Goal: Task Accomplishment & Management: Complete application form

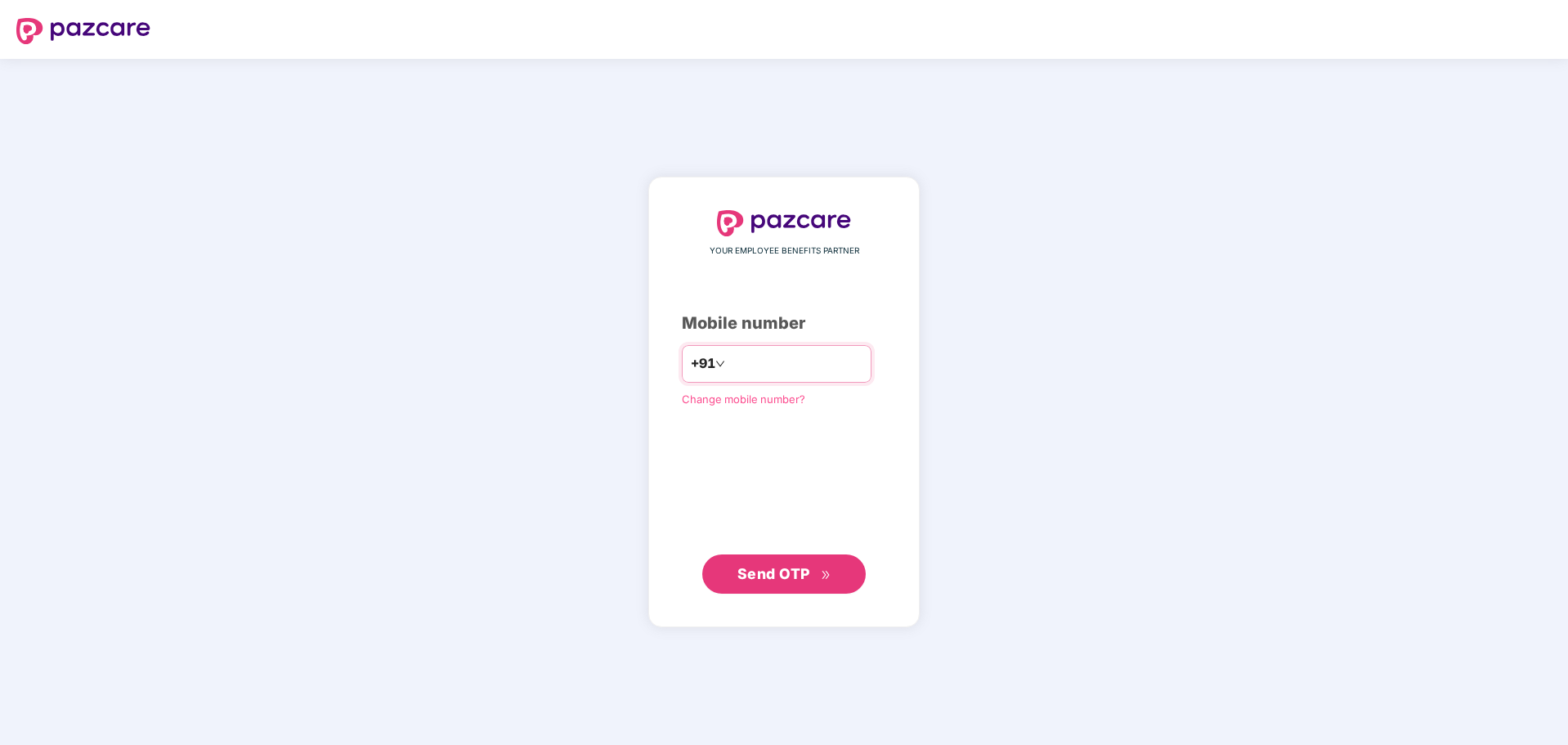
type input "**********"
click at [793, 564] on span "Send OTP" at bounding box center [785, 574] width 94 height 23
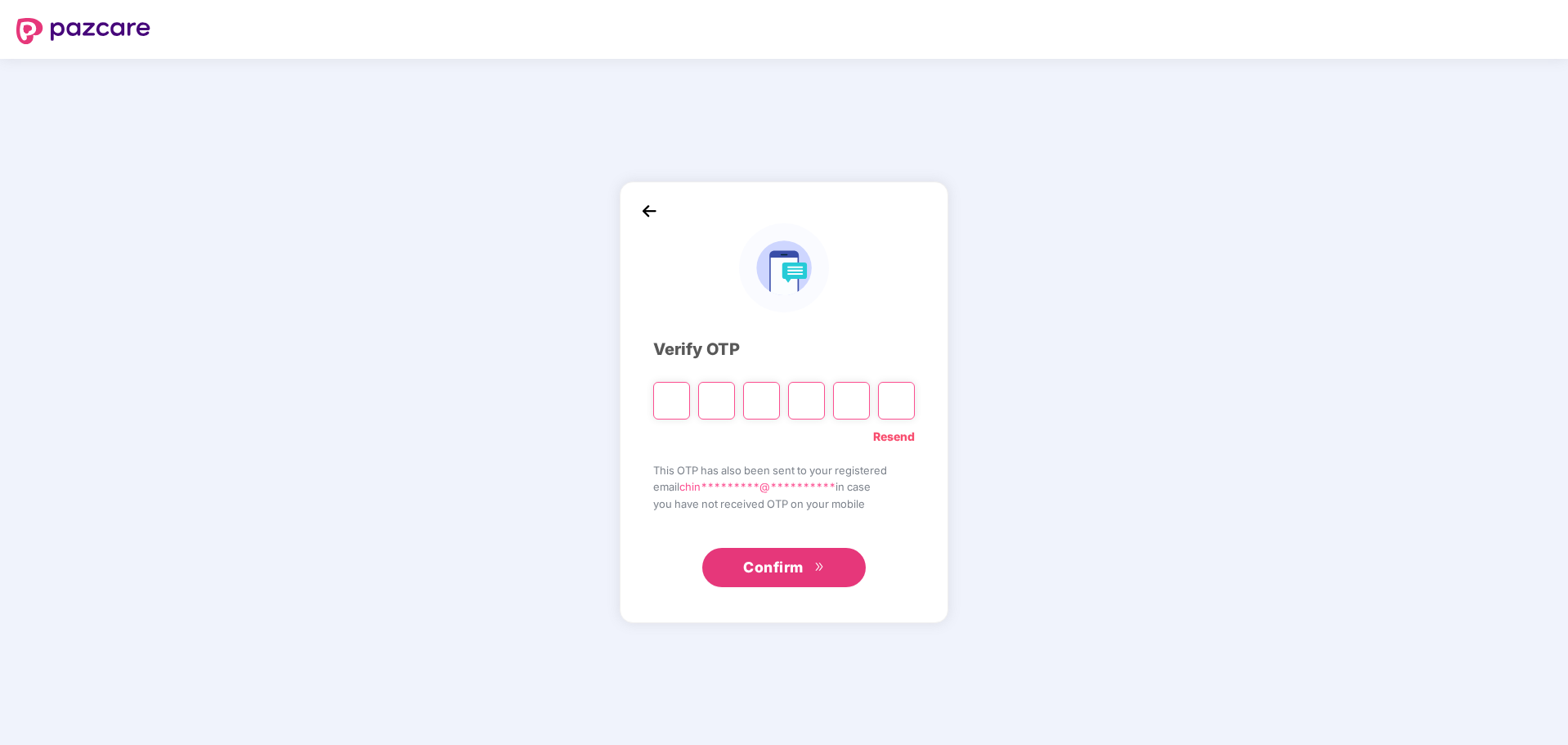
type input "*"
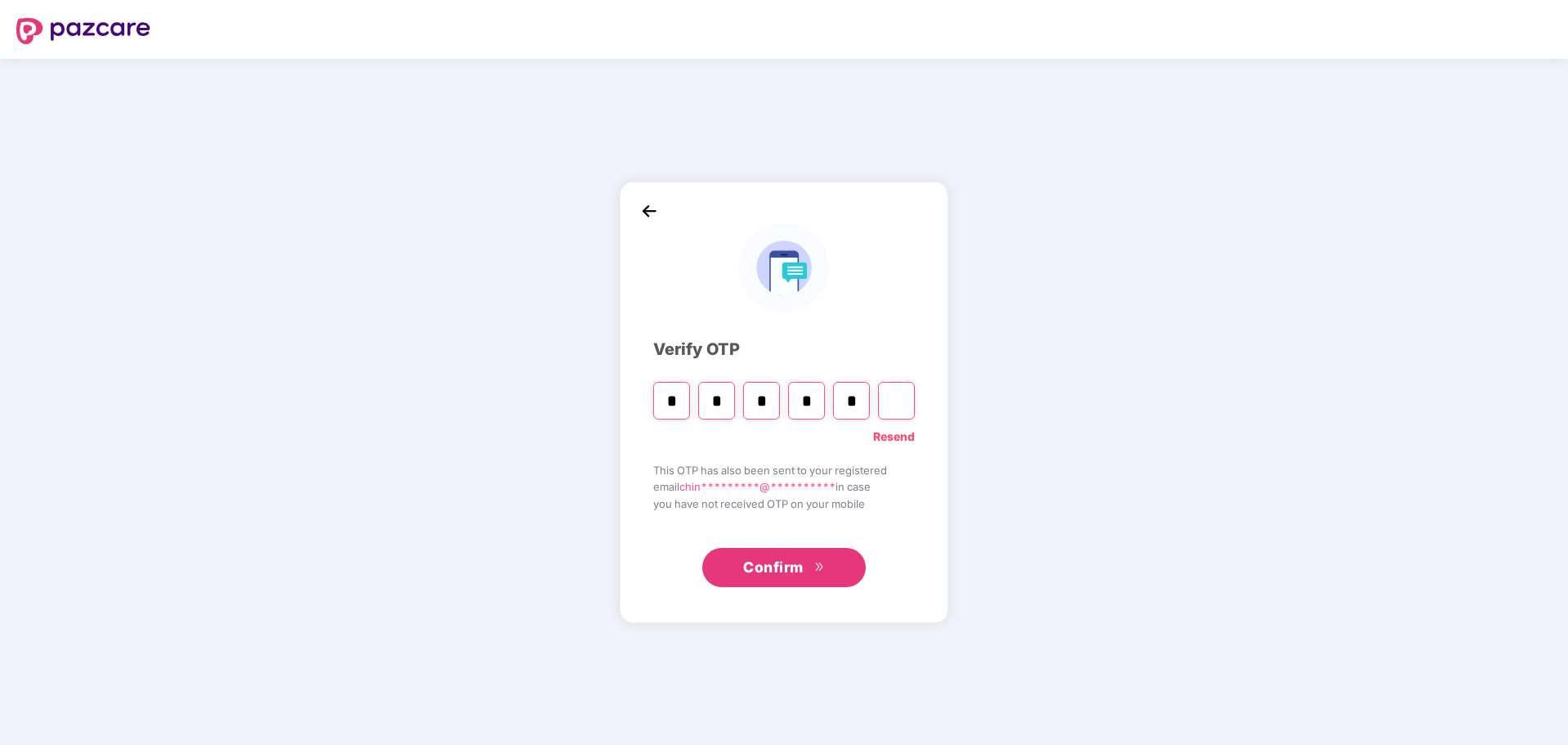
type input "*"
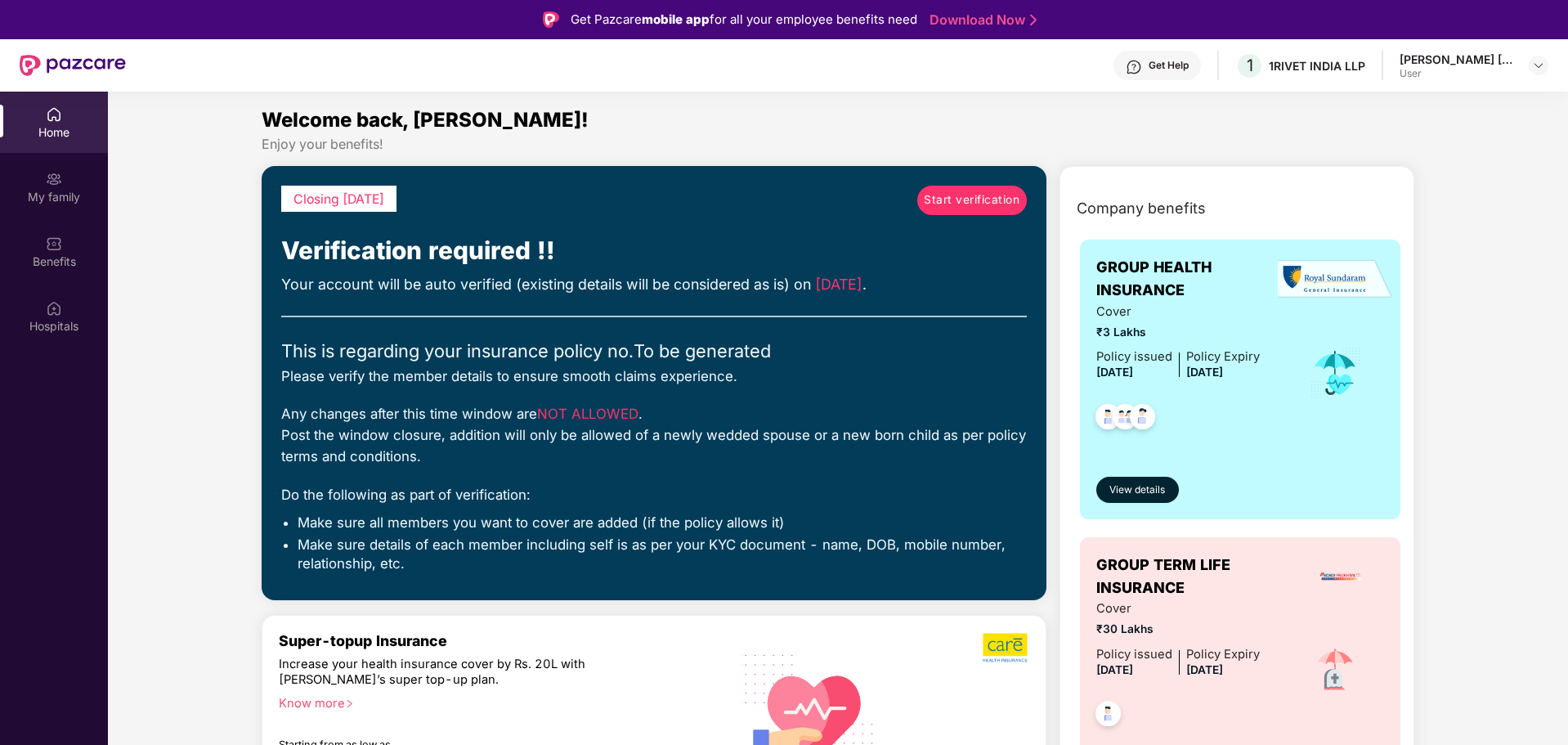
click at [1452, 69] on div "User" at bounding box center [1457, 73] width 115 height 13
click at [1531, 65] on div at bounding box center [1538, 65] width 19 height 19
click at [966, 194] on span "Start verification" at bounding box center [971, 200] width 95 height 18
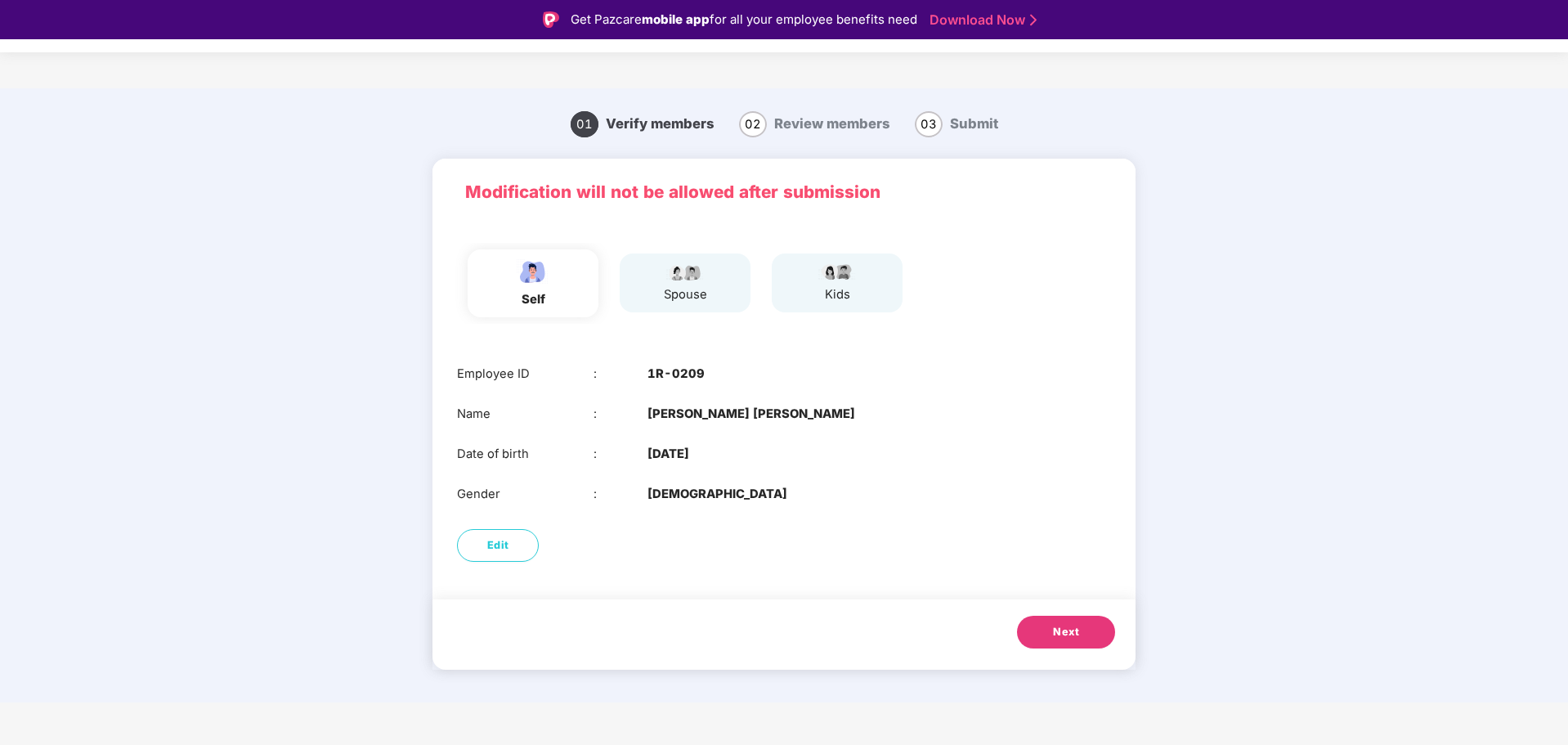
click at [1066, 627] on span "Next" at bounding box center [1066, 632] width 26 height 17
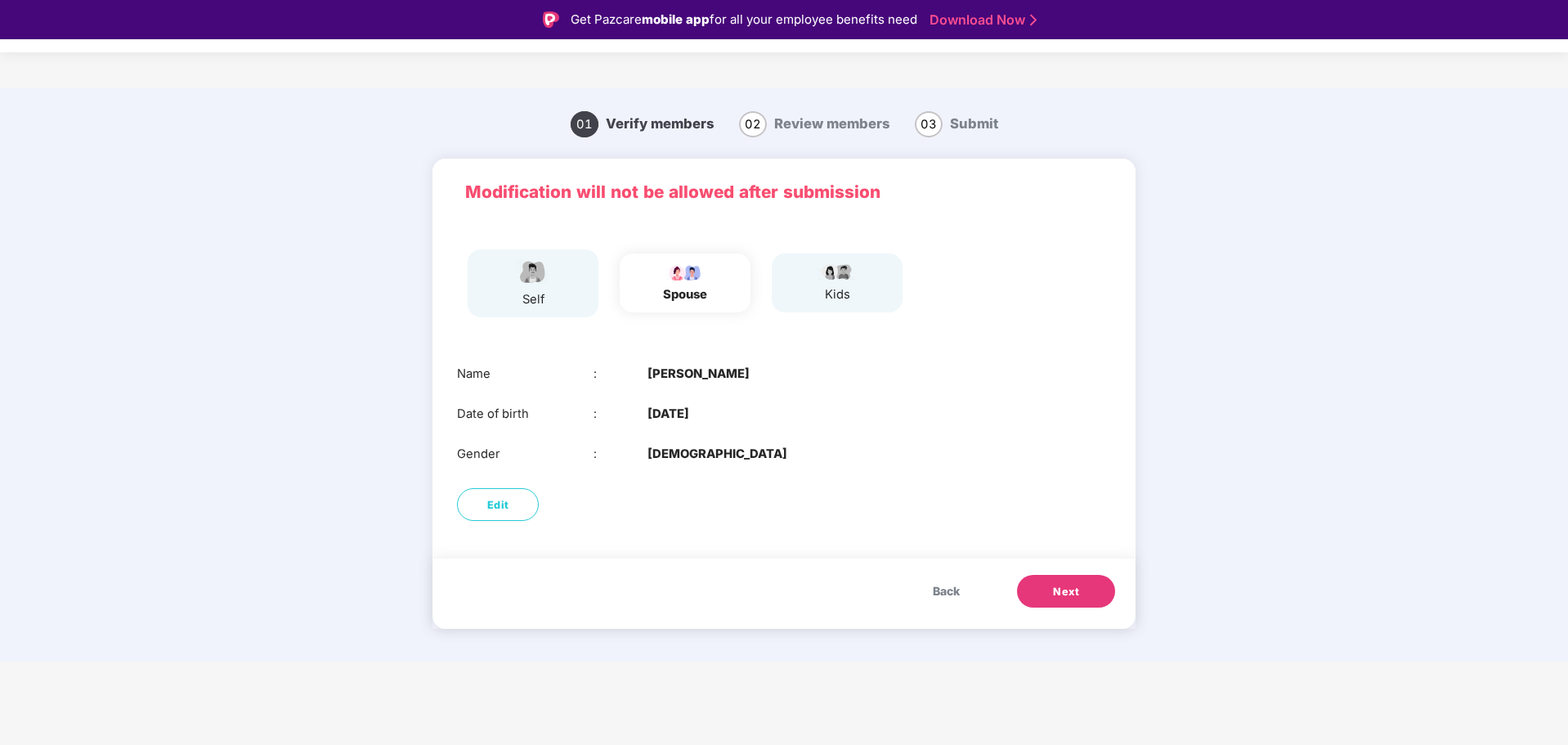
scroll to position [39, 0]
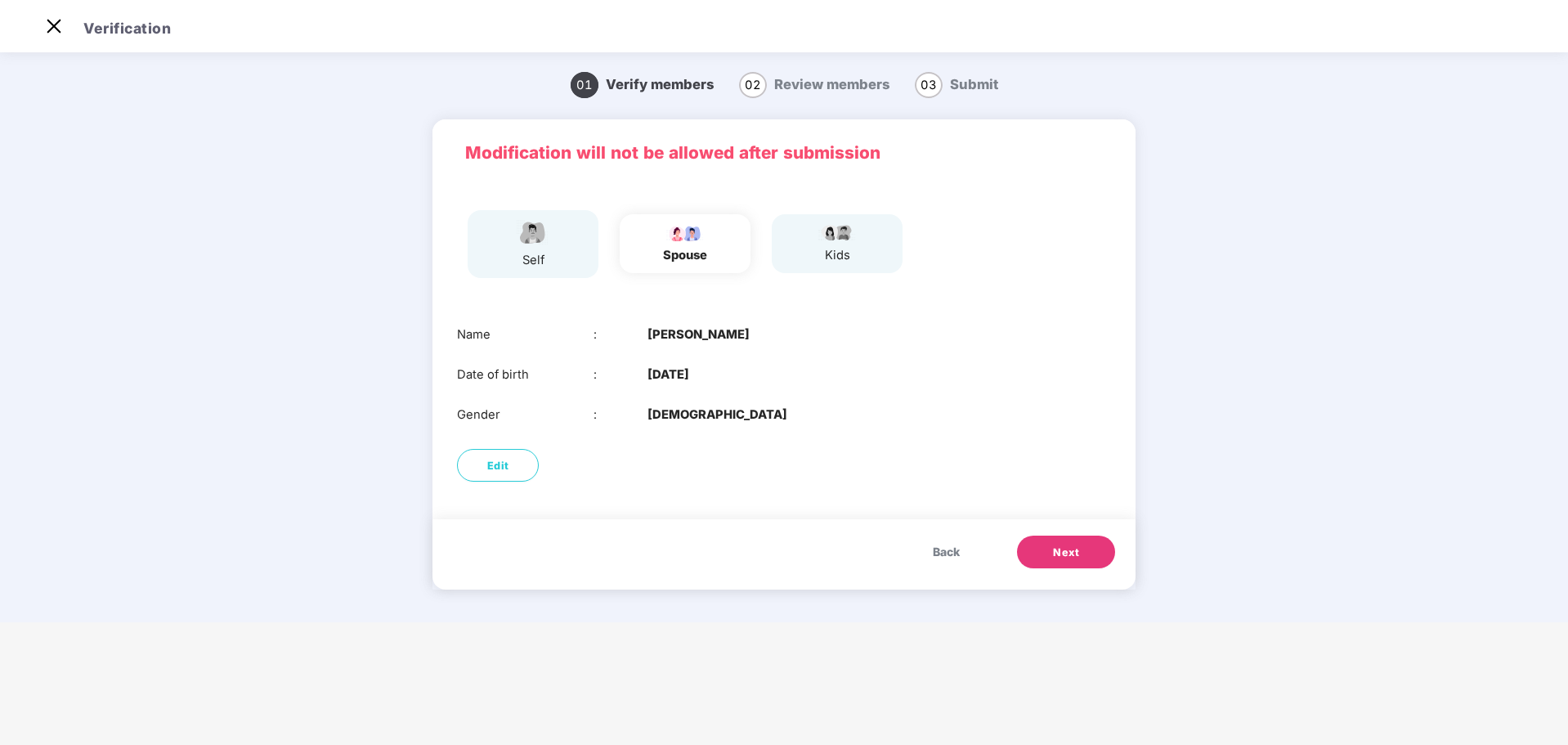
click at [1061, 559] on span "Next" at bounding box center [1066, 553] width 26 height 17
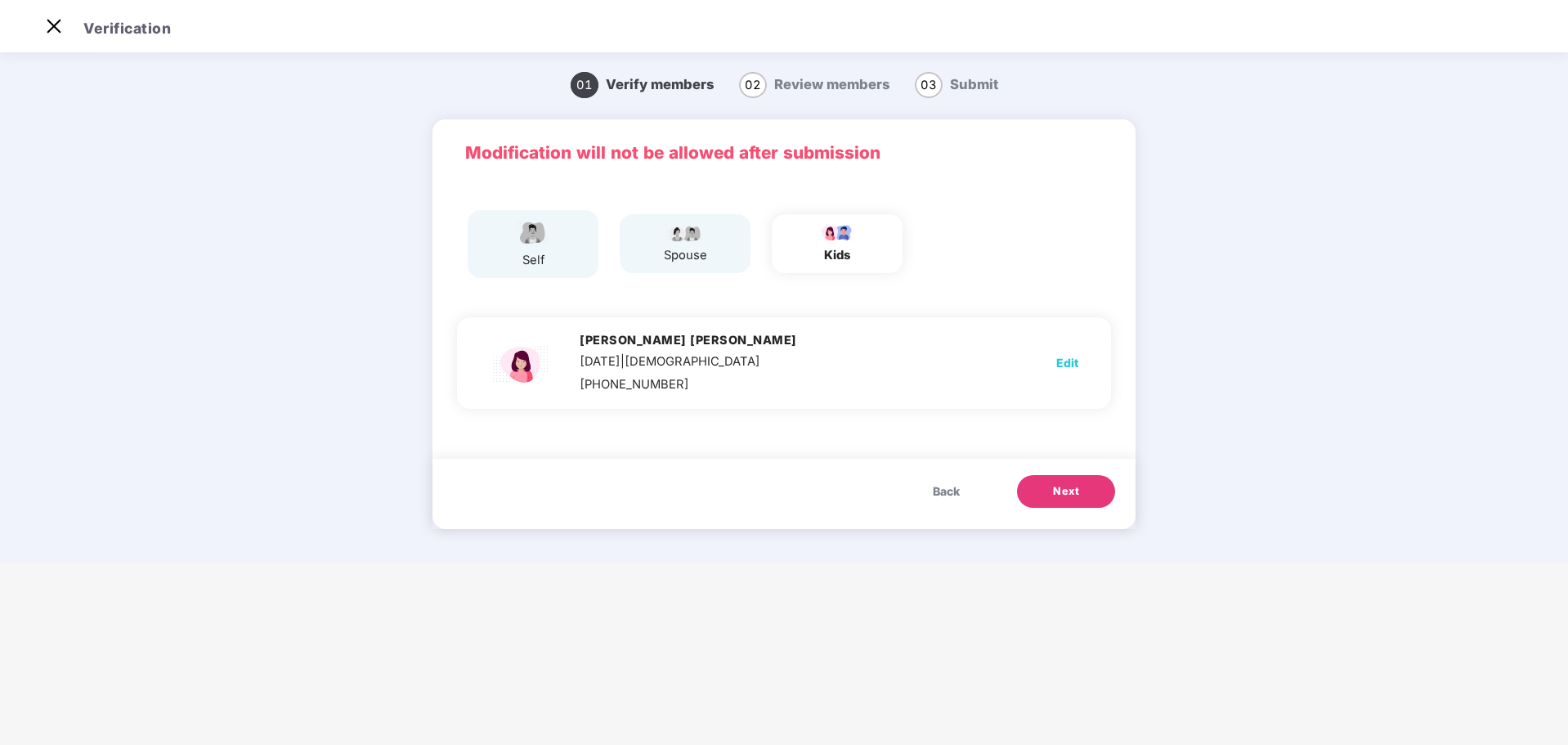
click at [1046, 482] on button "Next" at bounding box center [1066, 490] width 98 height 32
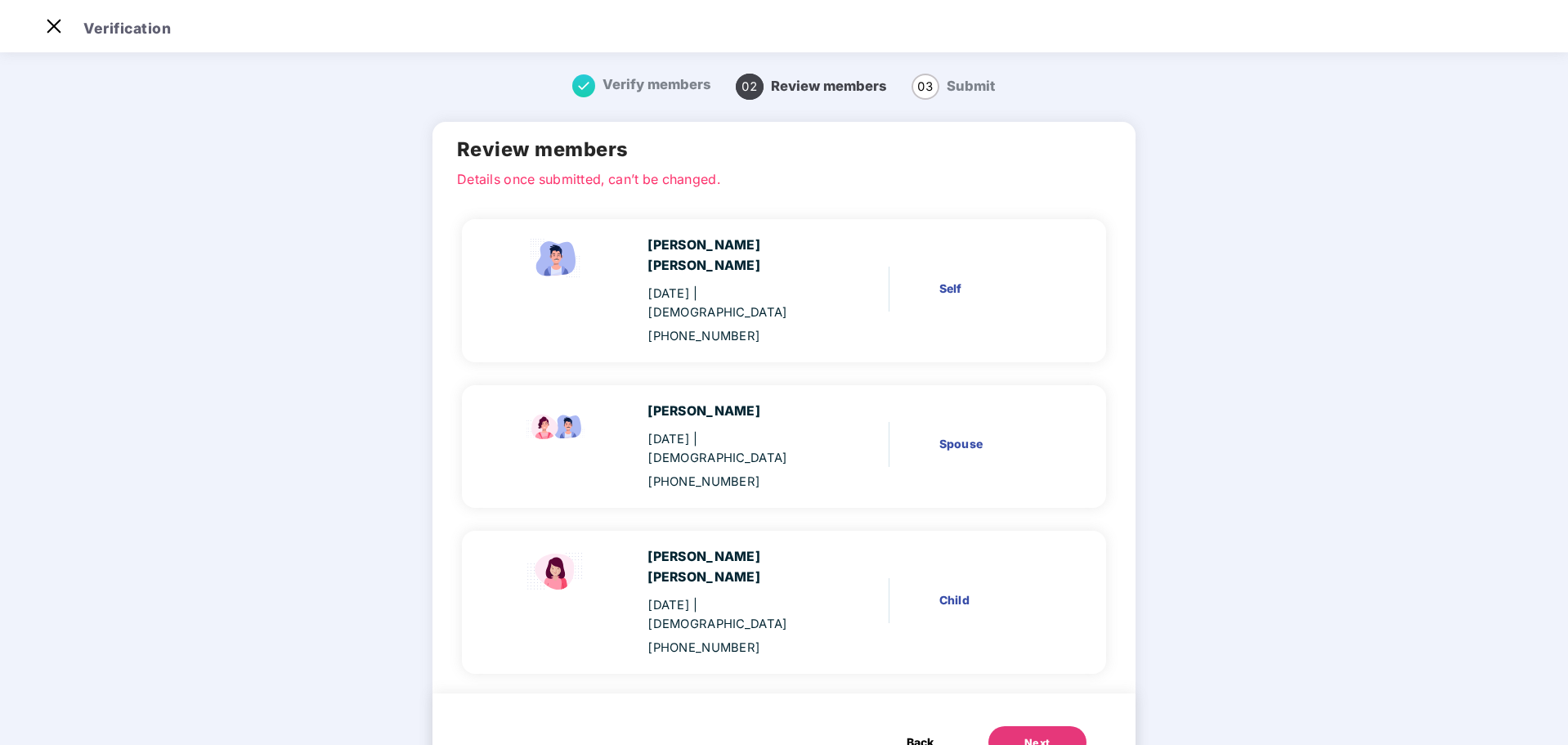
click at [1025, 735] on div "Next" at bounding box center [1038, 743] width 26 height 17
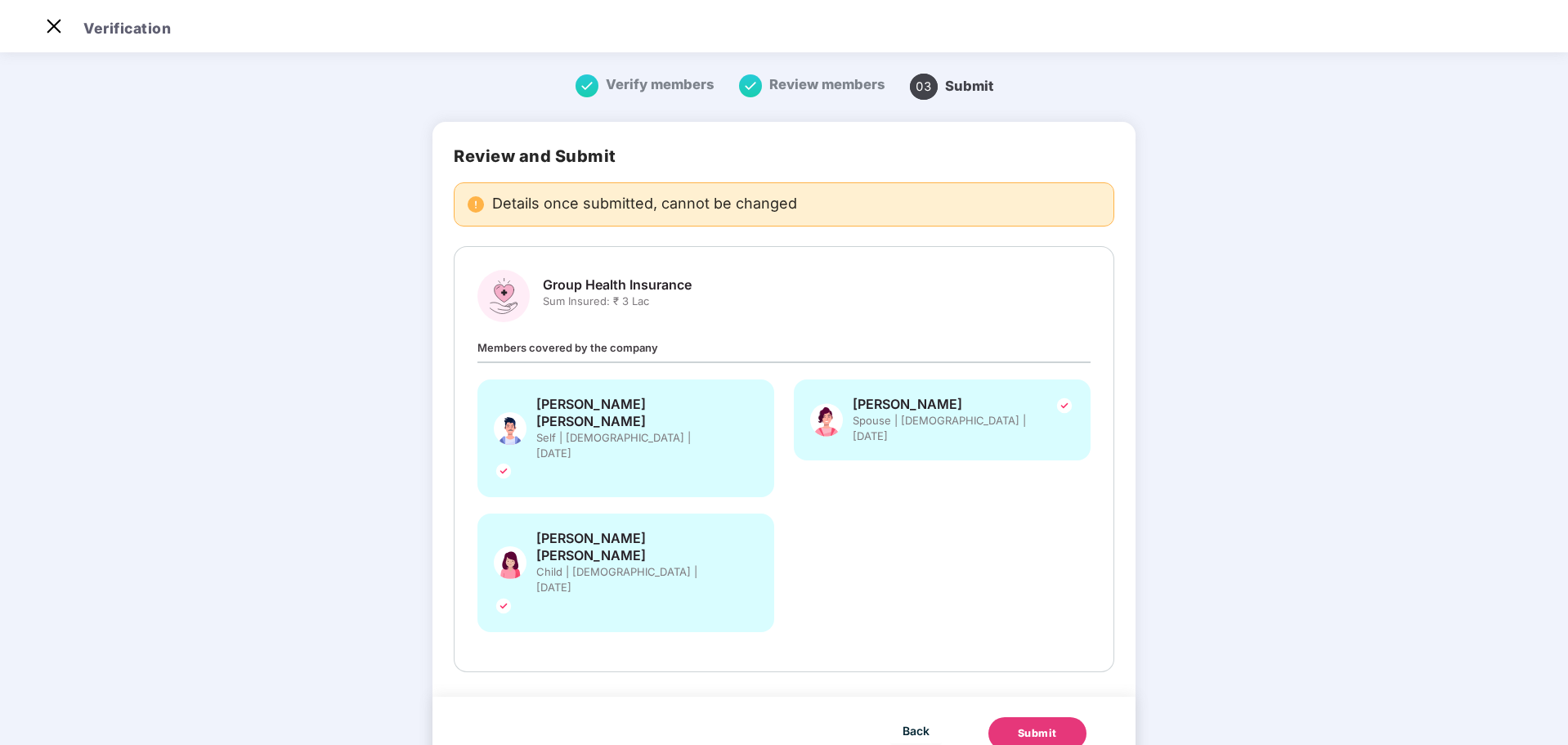
scroll to position [0, 0]
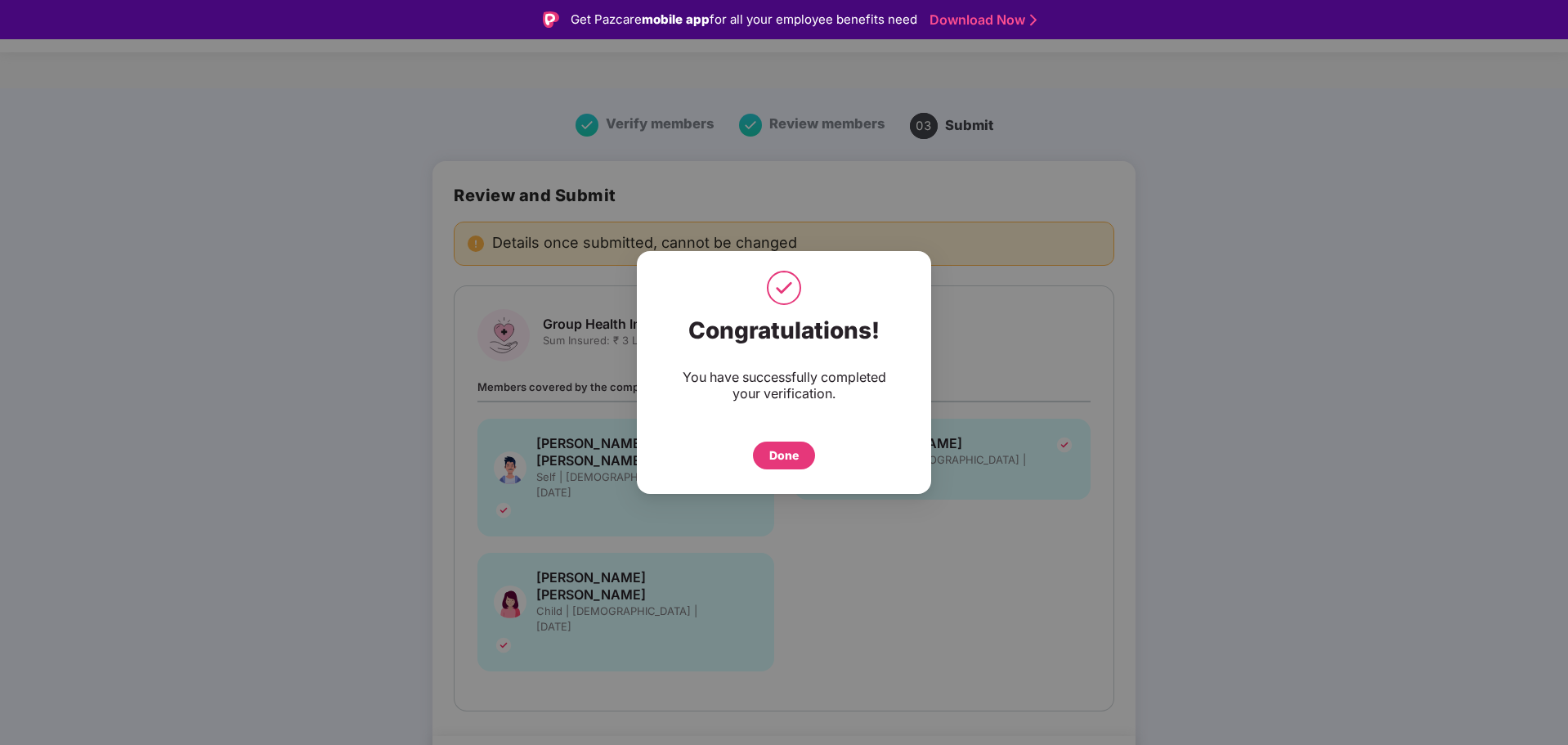
click at [772, 458] on div "Done" at bounding box center [784, 454] width 30 height 18
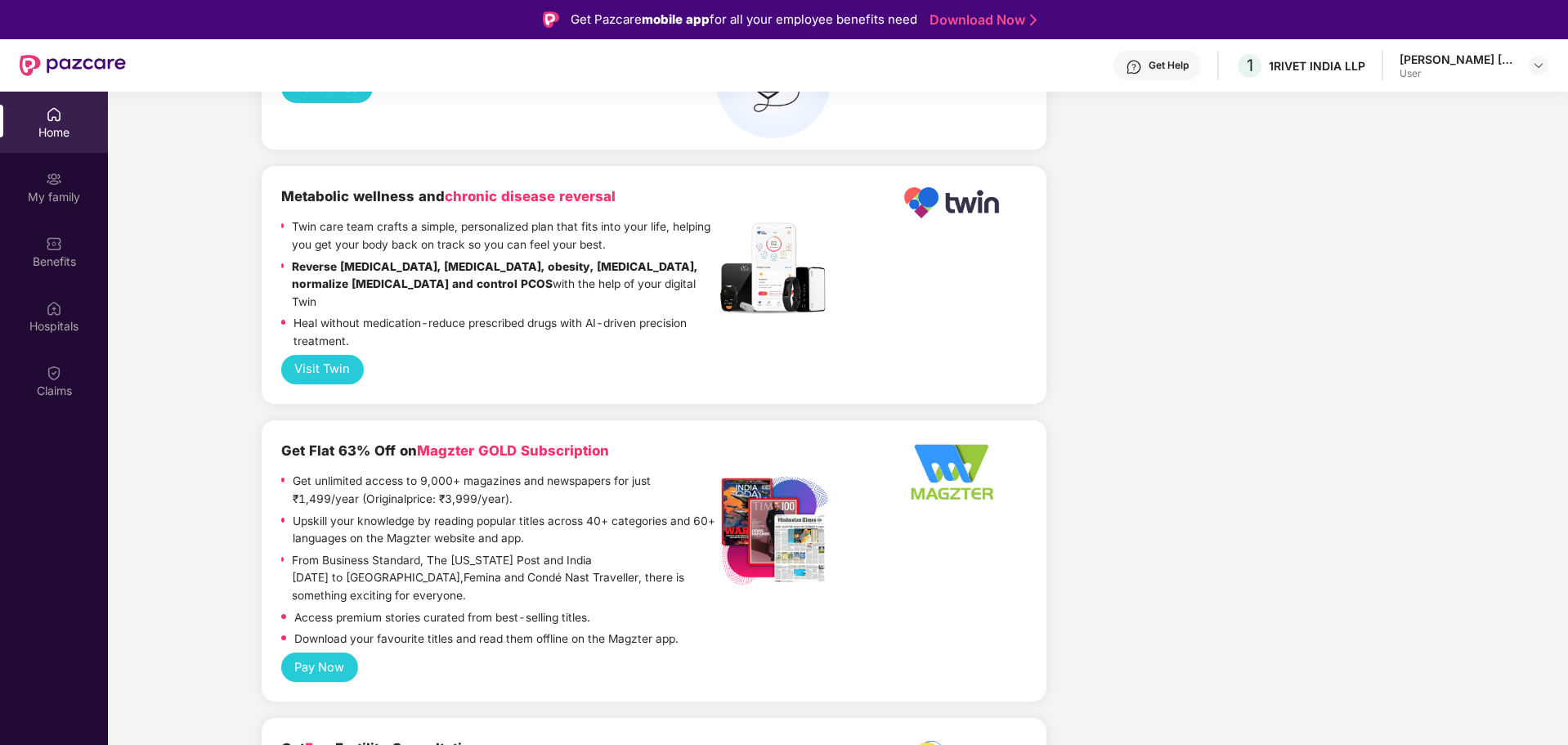
scroll to position [3270, 0]
